Goal: Navigation & Orientation: Find specific page/section

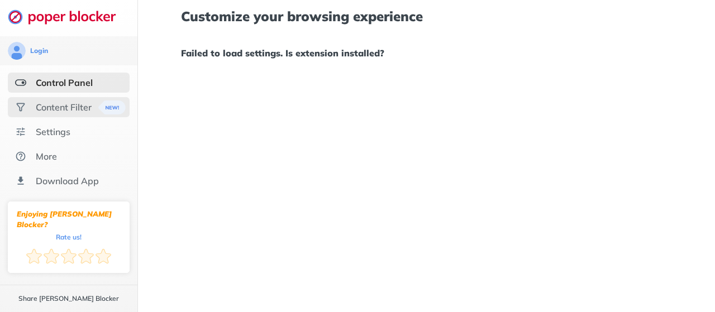
click at [47, 110] on div "Content Filter" at bounding box center [64, 107] width 56 height 11
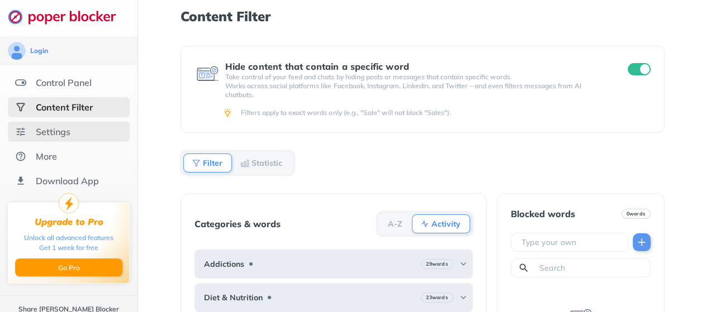
click at [44, 141] on div "Settings" at bounding box center [69, 132] width 122 height 20
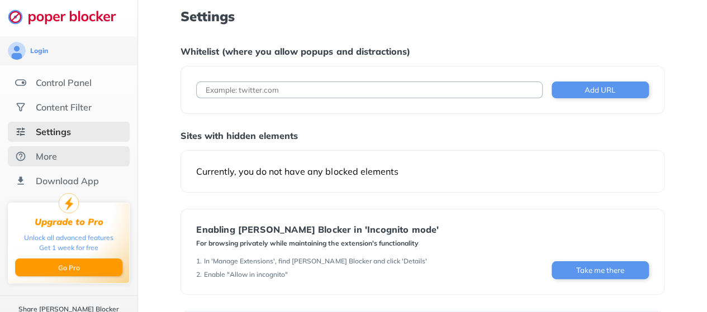
click at [58, 165] on div "More" at bounding box center [69, 156] width 122 height 20
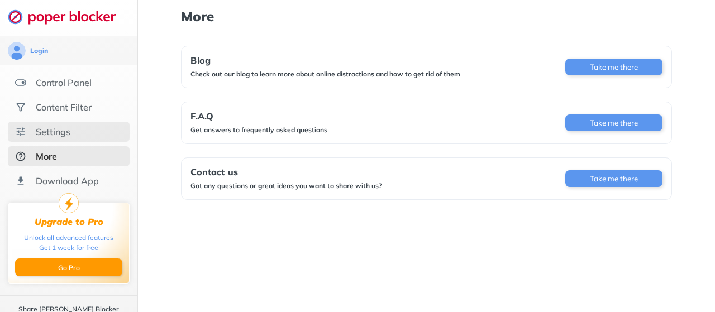
click at [97, 140] on div "Settings" at bounding box center [69, 132] width 122 height 20
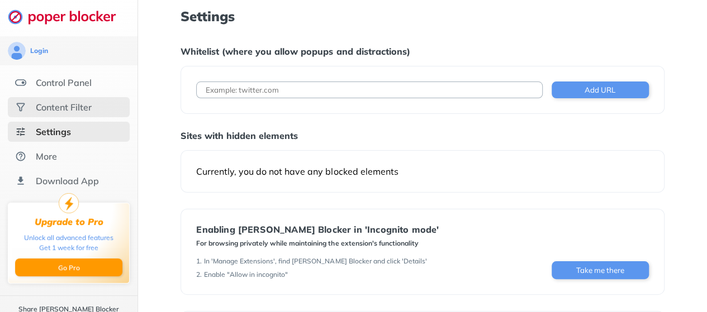
click at [60, 110] on div "Content Filter" at bounding box center [64, 107] width 56 height 11
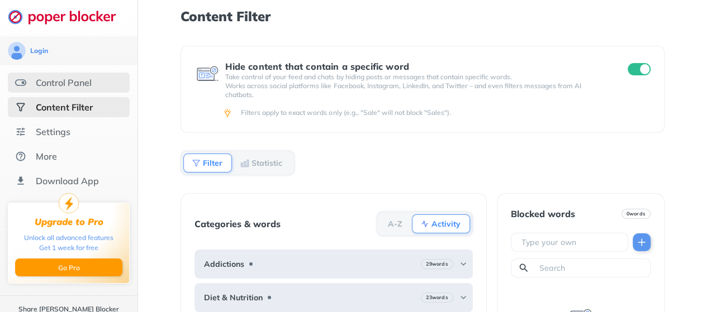
click at [70, 82] on div "Control Panel" at bounding box center [64, 82] width 56 height 11
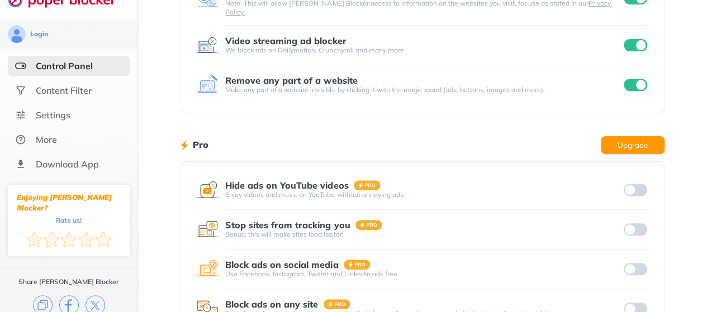
scroll to position [264, 0]
